Goal: Transaction & Acquisition: Subscribe to service/newsletter

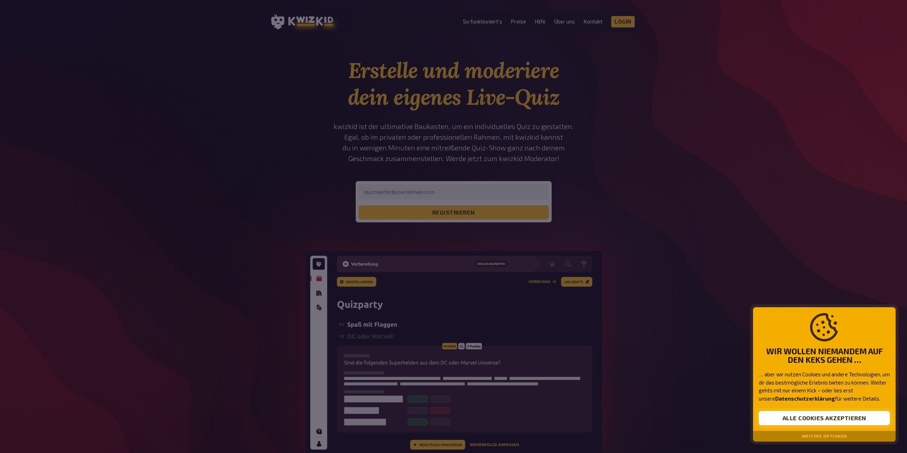
click at [847, 420] on button "Alle Cookies akzeptieren" at bounding box center [823, 418] width 131 height 14
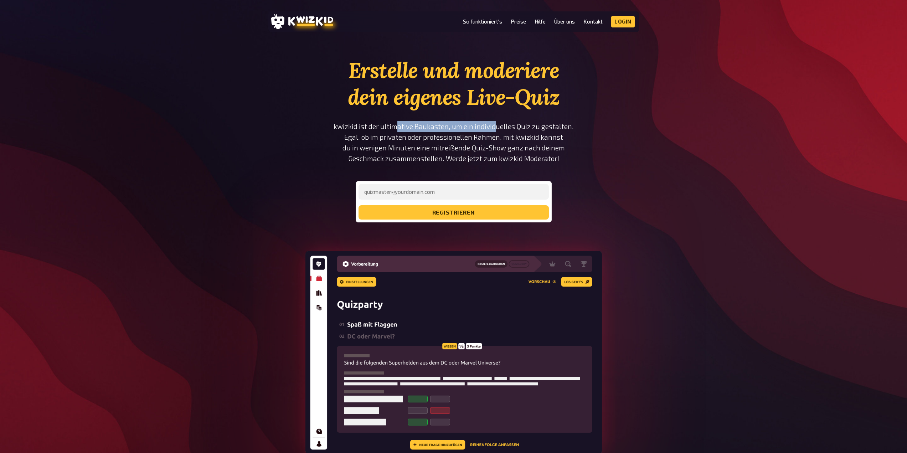
drag, startPoint x: 397, startPoint y: 127, endPoint x: 495, endPoint y: 127, distance: 98.0
click at [495, 127] on p "kwizkid ist der ultimative Baukasten, um ein individuelles Quiz zu gestalten. E…" at bounding box center [453, 142] width 241 height 43
drag, startPoint x: 364, startPoint y: 139, endPoint x: 498, endPoint y: 140, distance: 134.0
click at [498, 140] on p "kwizkid ist der ultimative Baukasten, um ein individuelles Quiz zu gestalten. E…" at bounding box center [453, 142] width 241 height 43
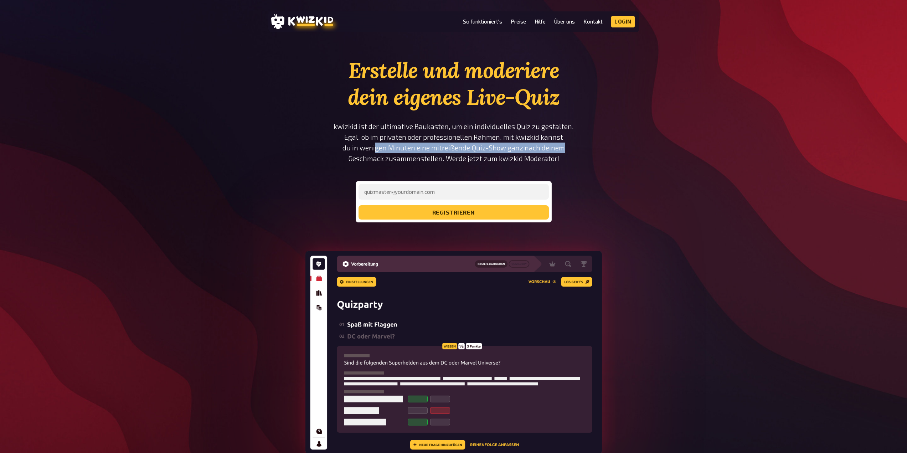
drag, startPoint x: 376, startPoint y: 153, endPoint x: 583, endPoint y: 150, distance: 207.4
click at [583, 150] on section "Erstelle und moderiere dein eigenes Live-Quiz kwizkid ist der ultimative Baukas…" at bounding box center [453, 275] width 371 height 437
click at [393, 158] on p "kwizkid ist der ultimative Baukasten, um ein individuelles Quiz zu gestalten. E…" at bounding box center [453, 142] width 241 height 43
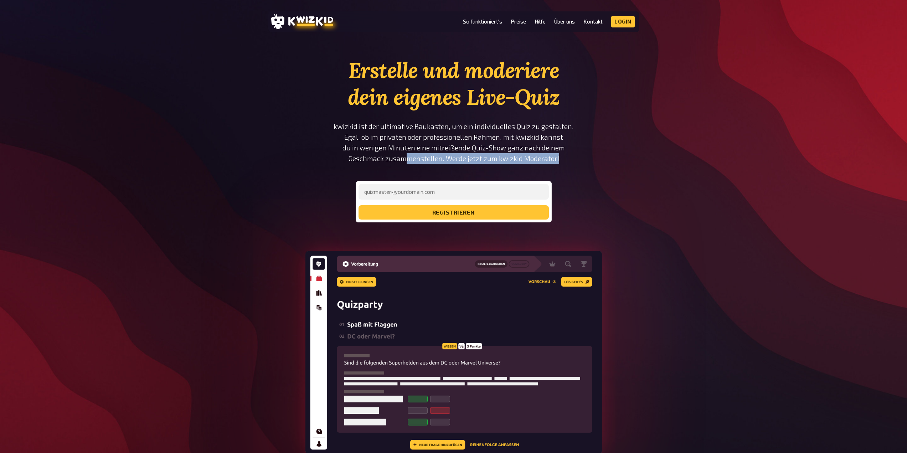
drag, startPoint x: 405, startPoint y: 159, endPoint x: 557, endPoint y: 159, distance: 151.8
click at [557, 159] on p "kwizkid ist der ultimative Baukasten, um ein individuelles Quiz zu gestalten. E…" at bounding box center [453, 142] width 241 height 43
click at [520, 23] on link "Preise" at bounding box center [518, 22] width 15 height 6
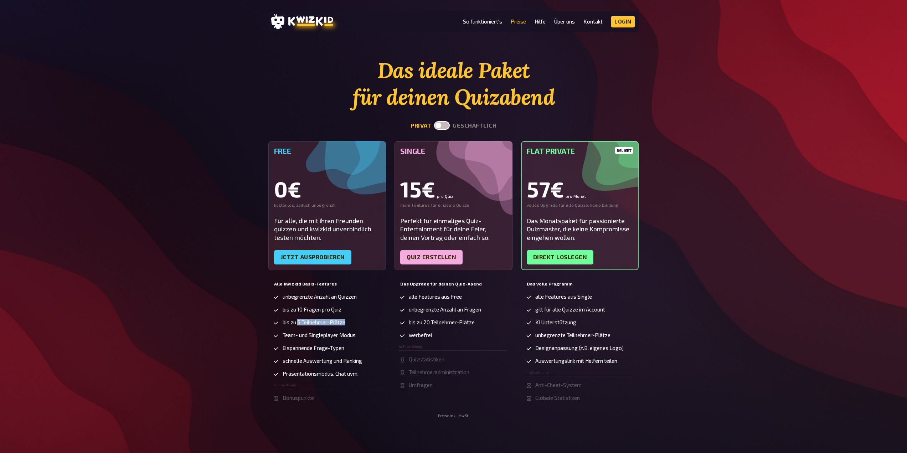
drag, startPoint x: 297, startPoint y: 322, endPoint x: 355, endPoint y: 324, distance: 58.1
click at [355, 324] on li "bis zu 5 Teilnehmer-Plätze" at bounding box center [327, 322] width 108 height 7
